Goal: Register for event/course

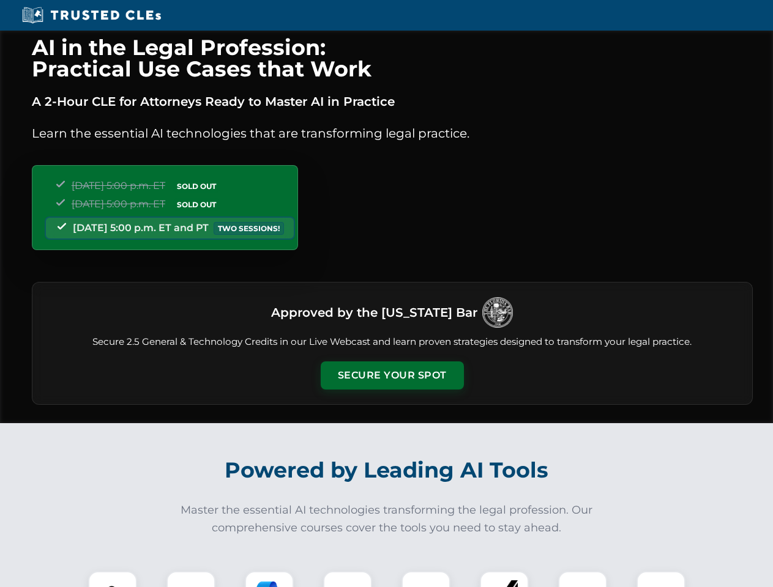
click at [392, 376] on button "Secure Your Spot" at bounding box center [392, 376] width 143 height 28
click at [113, 579] on img at bounding box center [112, 595] width 35 height 35
